Goal: Task Accomplishment & Management: Manage account settings

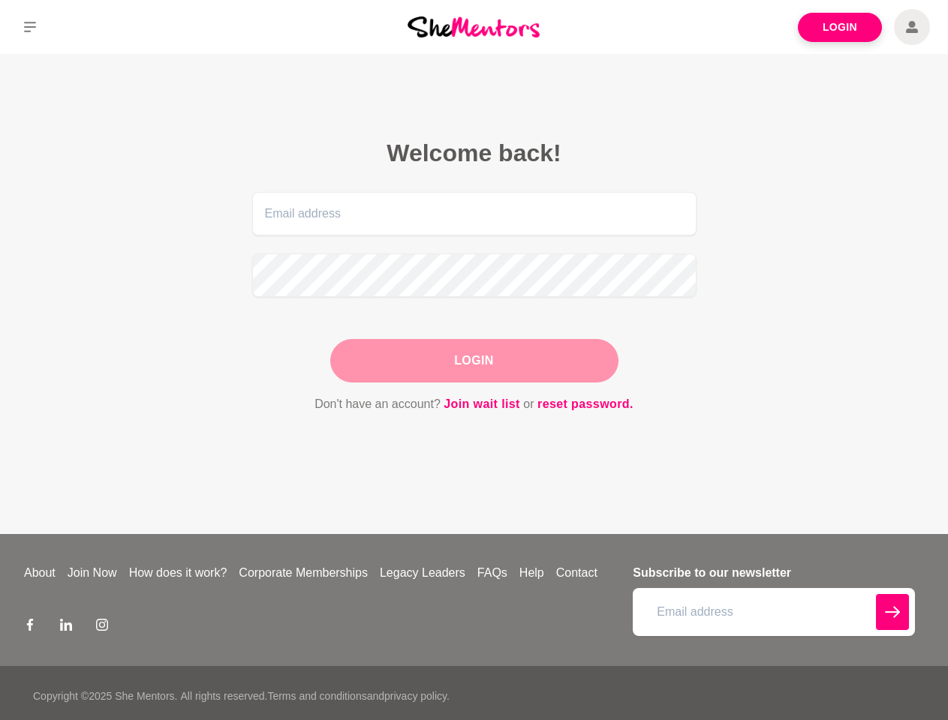
click at [473, 360] on div "Login" at bounding box center [474, 361] width 288 height 44
click at [30, 27] on icon at bounding box center [30, 27] width 12 height 11
